Goal: Information Seeking & Learning: Learn about a topic

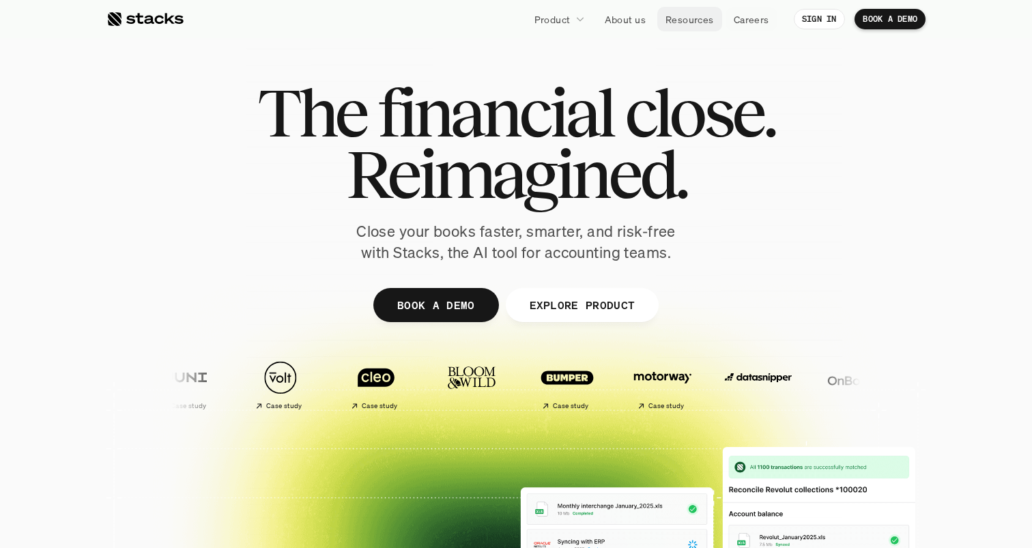
click at [693, 16] on p "Resources" at bounding box center [689, 19] width 48 height 14
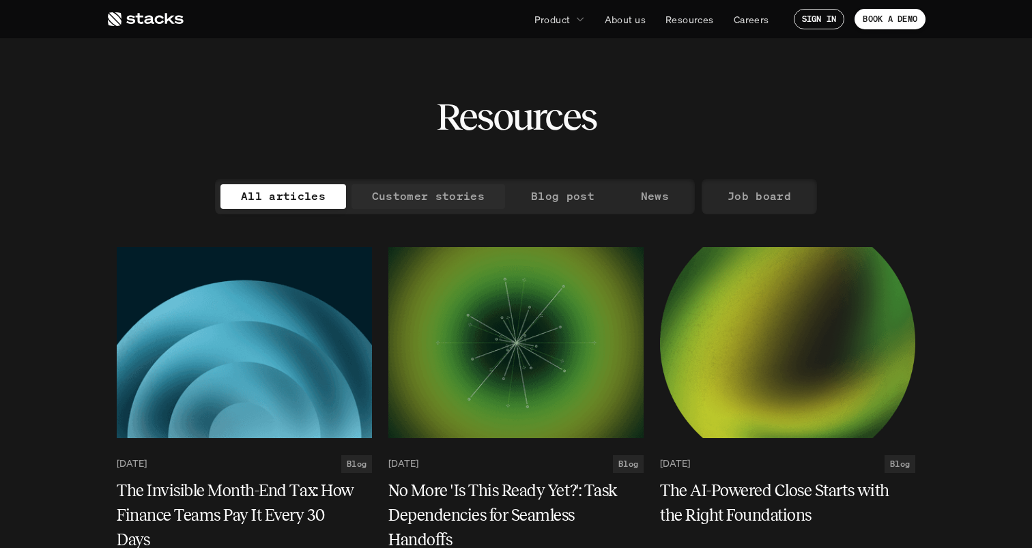
click at [439, 198] on p "Customer stories" at bounding box center [428, 196] width 113 height 20
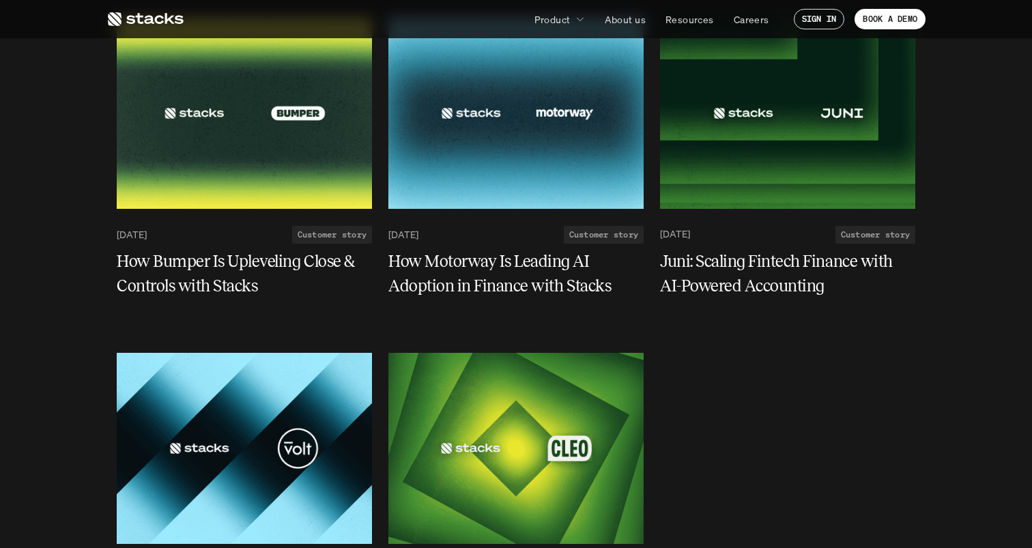
scroll to position [230, 0]
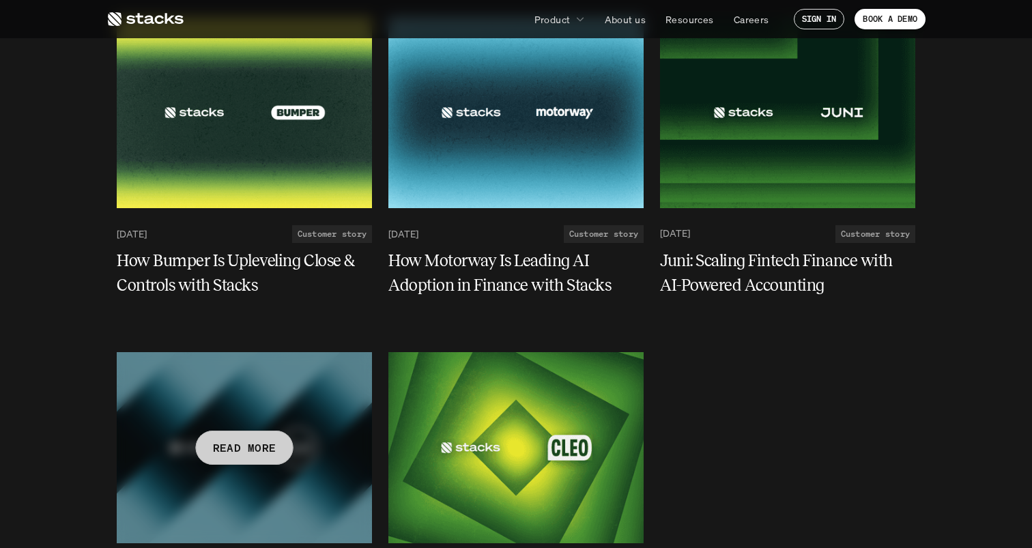
click at [182, 372] on div at bounding box center [244, 447] width 255 height 191
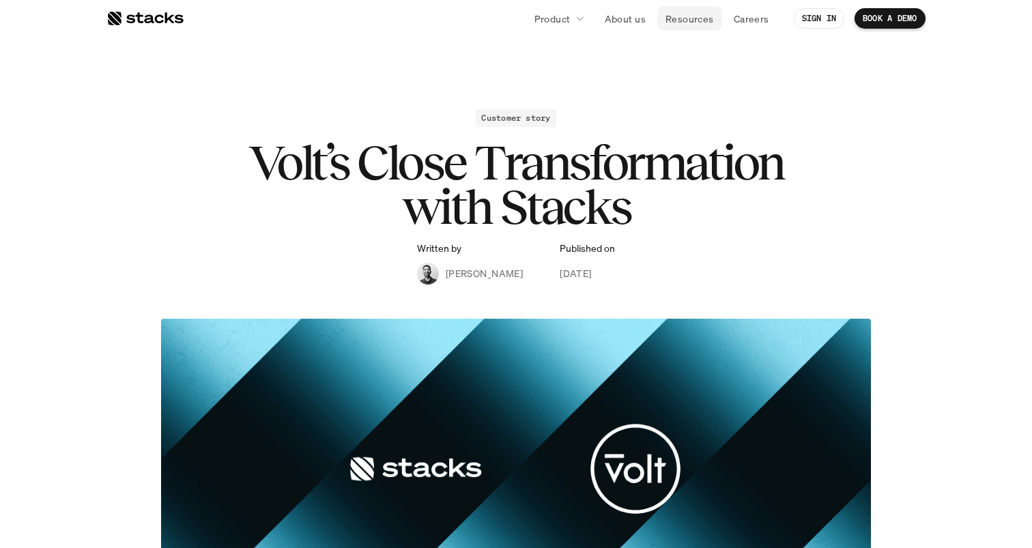
click at [699, 25] on p "Resources" at bounding box center [689, 19] width 48 height 14
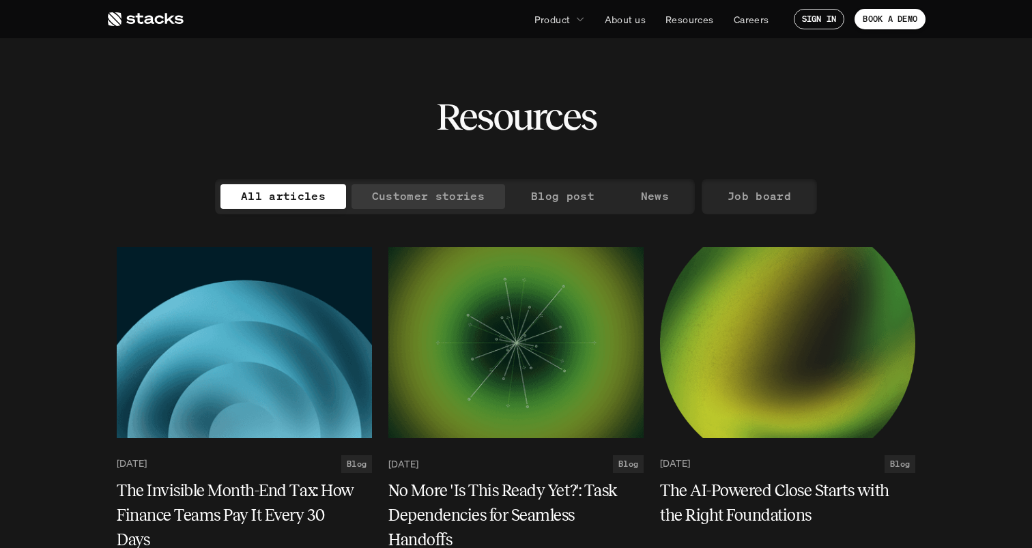
click at [425, 205] on p "Customer stories" at bounding box center [428, 196] width 113 height 20
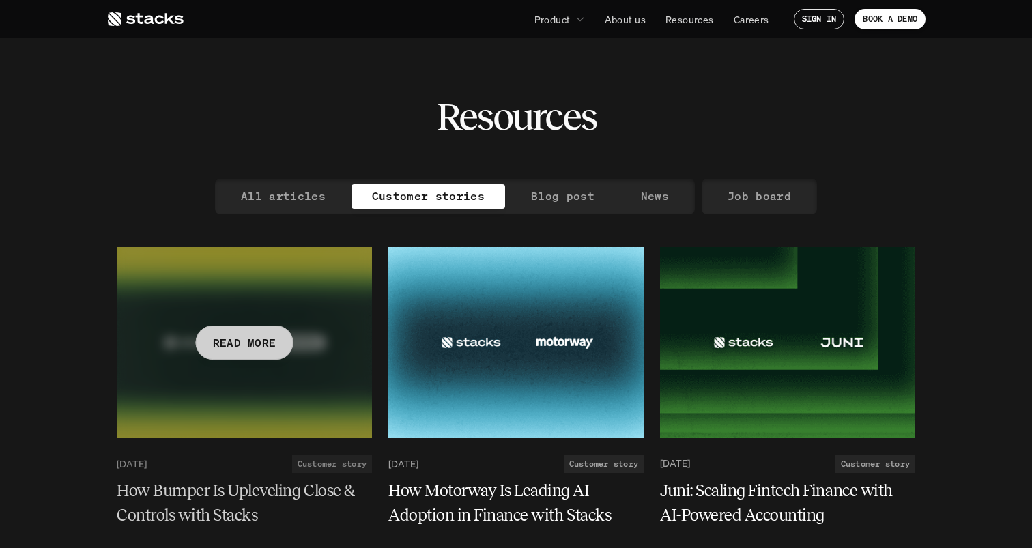
click at [263, 338] on p "READ MORE" at bounding box center [244, 342] width 63 height 20
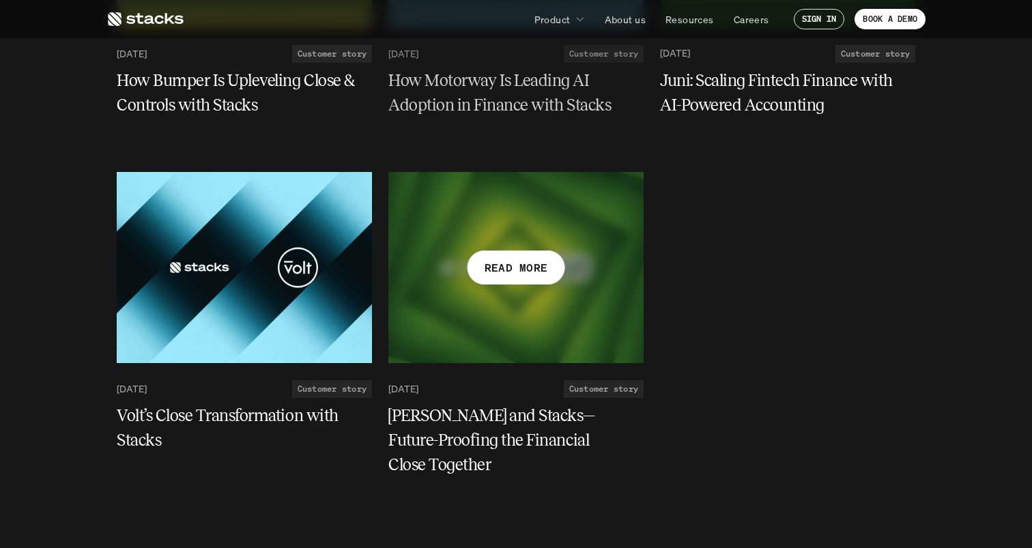
scroll to position [362, 0]
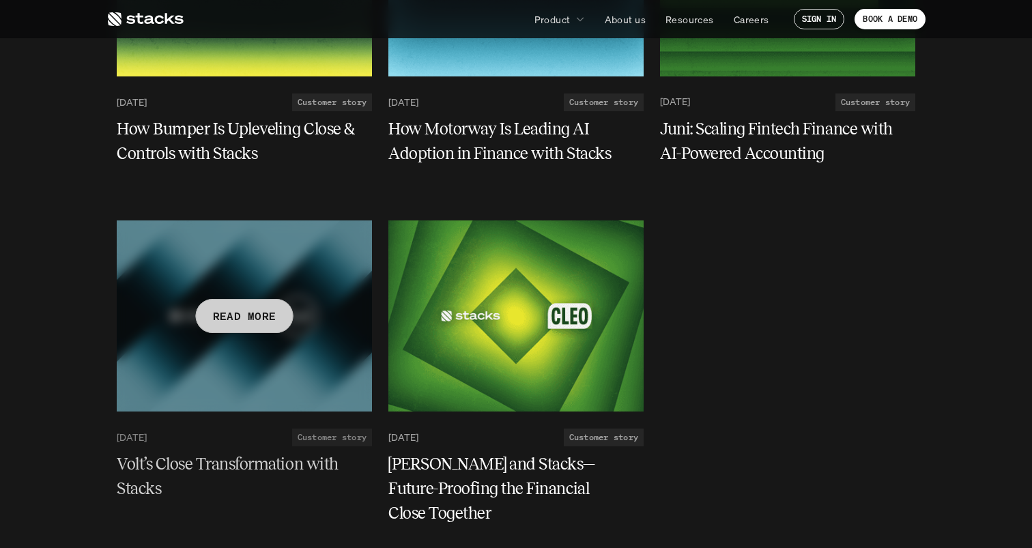
click at [263, 306] on p "READ MORE" at bounding box center [244, 316] width 63 height 20
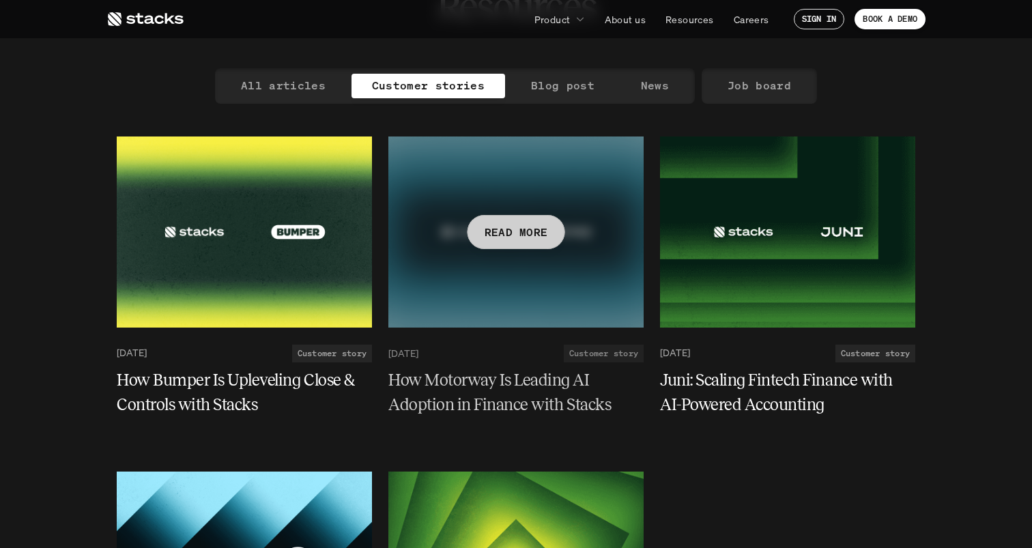
scroll to position [97, 0]
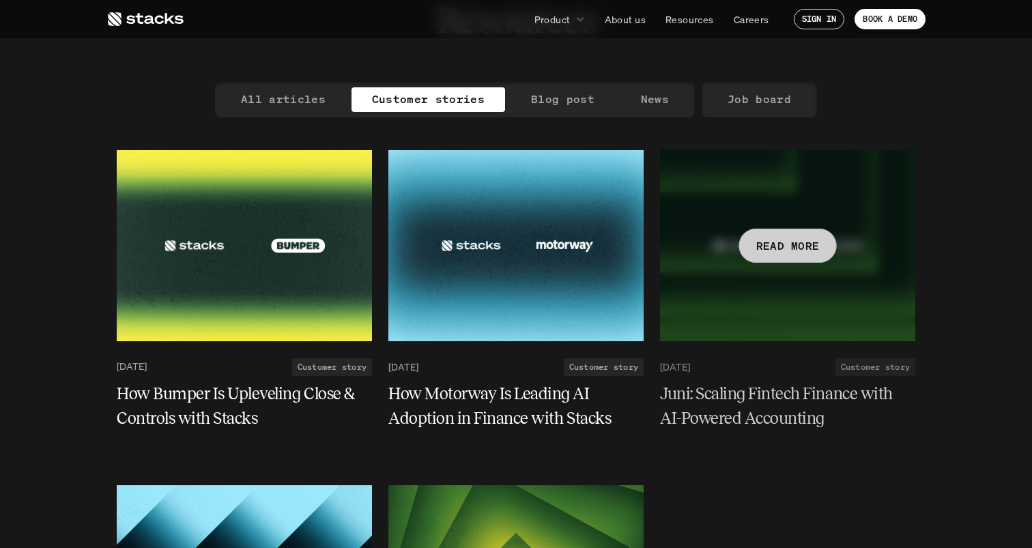
click at [766, 250] on p "READ MORE" at bounding box center [787, 245] width 63 height 20
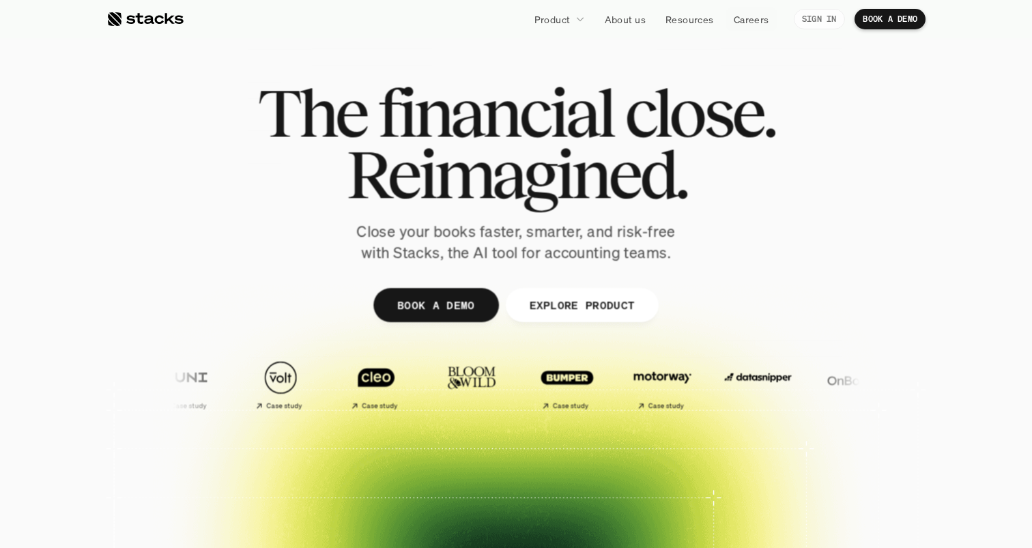
click at [826, 18] on p "SIGN IN" at bounding box center [819, 19] width 35 height 10
